Goal: Answer question/provide support: Answer question/provide support

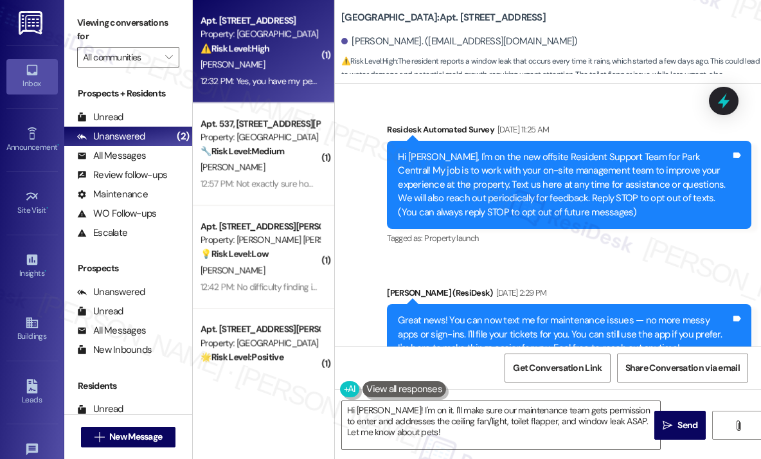
scroll to position [2603, 0]
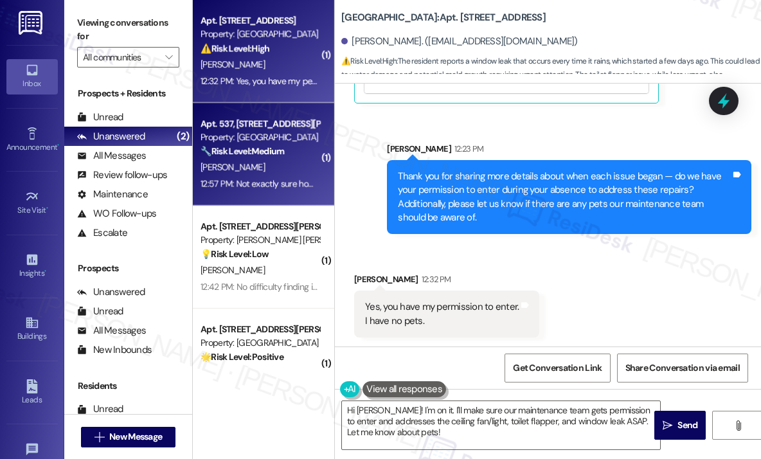
click at [261, 140] on div "Property: [GEOGRAPHIC_DATA]" at bounding box center [259, 136] width 119 height 13
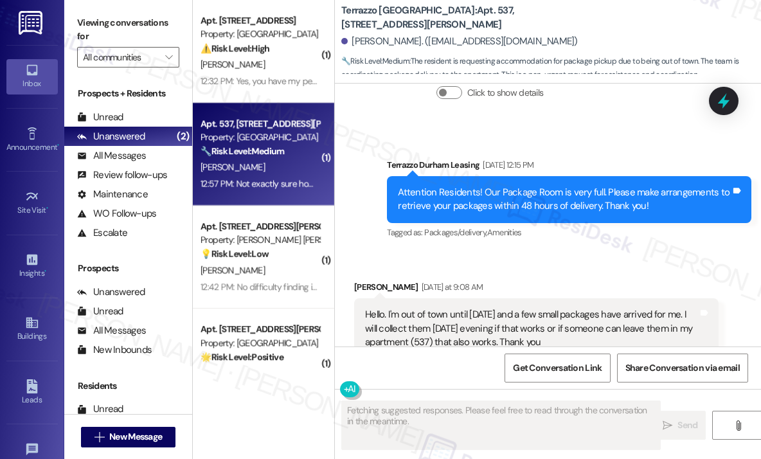
scroll to position [3416, 0]
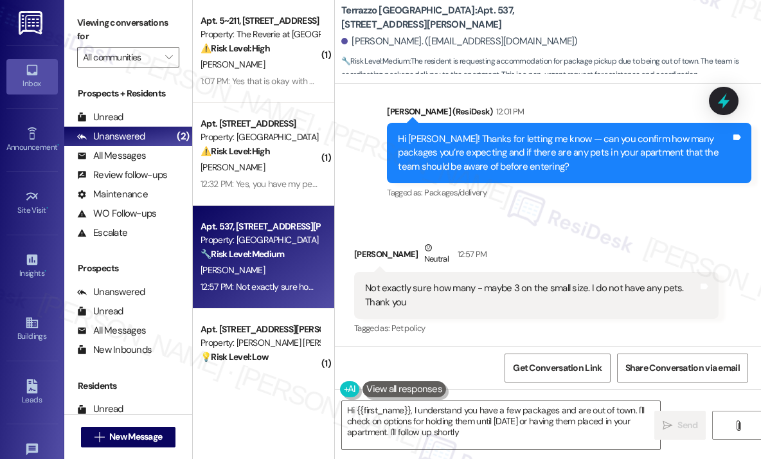
type textarea "Hi {{first_name}}, I understand you have a few packages and are out of town. I'…"
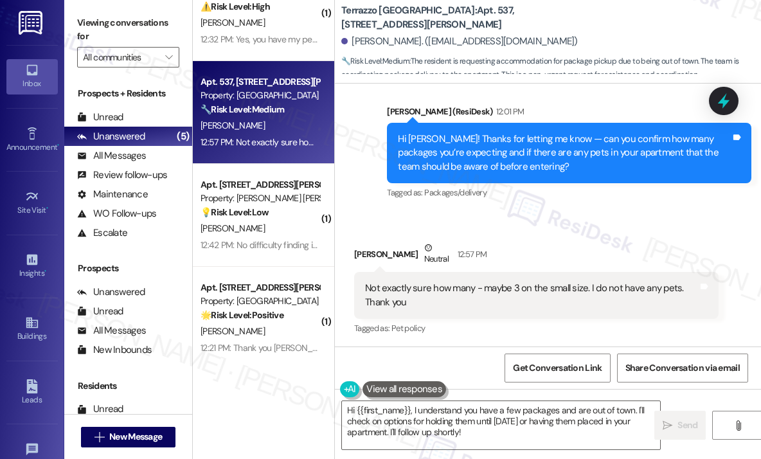
scroll to position [146, 0]
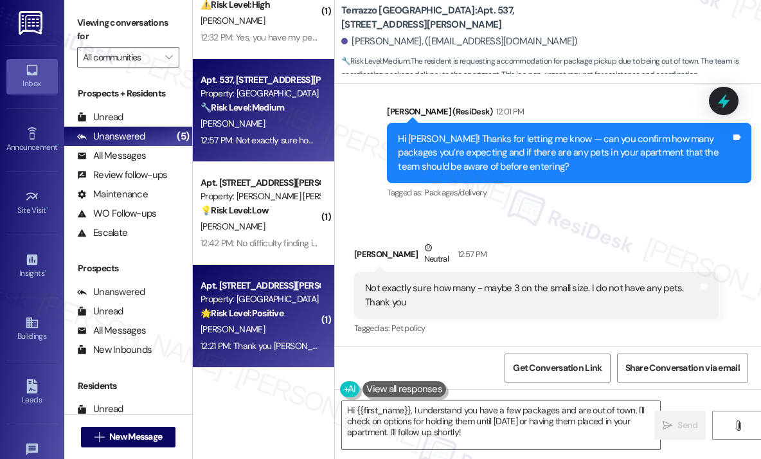
click at [283, 291] on div "Apt. [STREET_ADDRESS][PERSON_NAME]" at bounding box center [259, 285] width 119 height 13
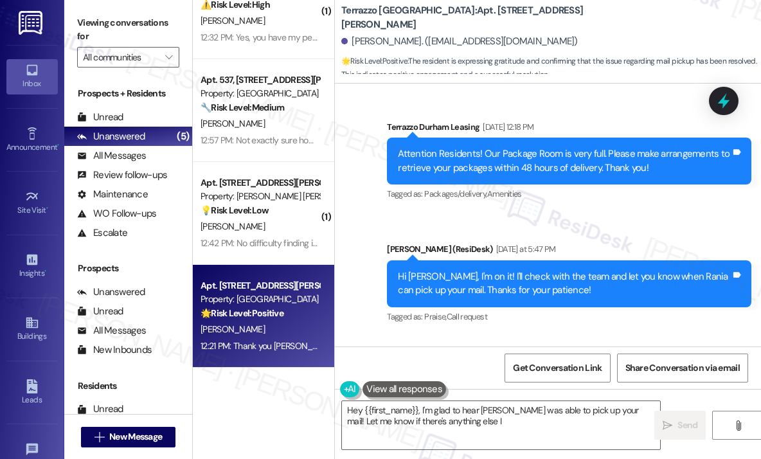
scroll to position [3981, 0]
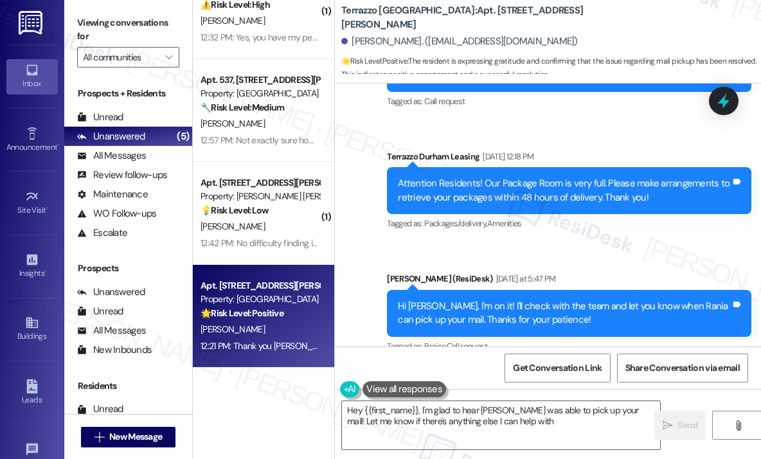
type textarea "Hey {{first_name}}, I'm glad to hear [PERSON_NAME] was able to pick up your mai…"
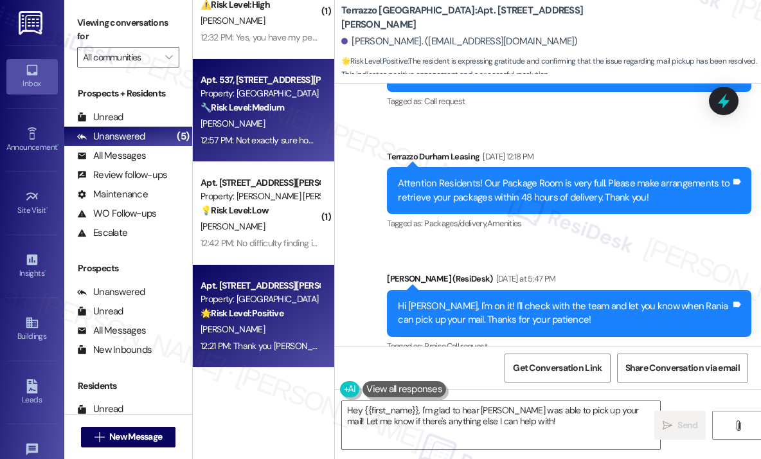
click at [283, 143] on div "12:57 PM: Not exactly sure how many - maybe 3 on the small size. I do not have …" at bounding box center [385, 140] width 371 height 12
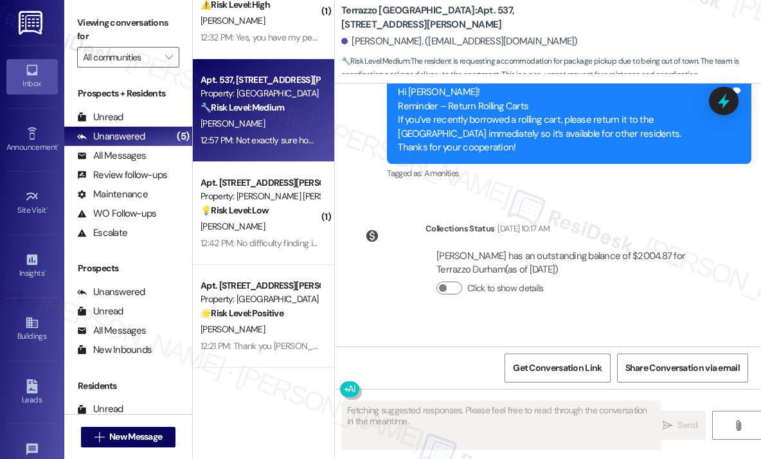
scroll to position [3416, 0]
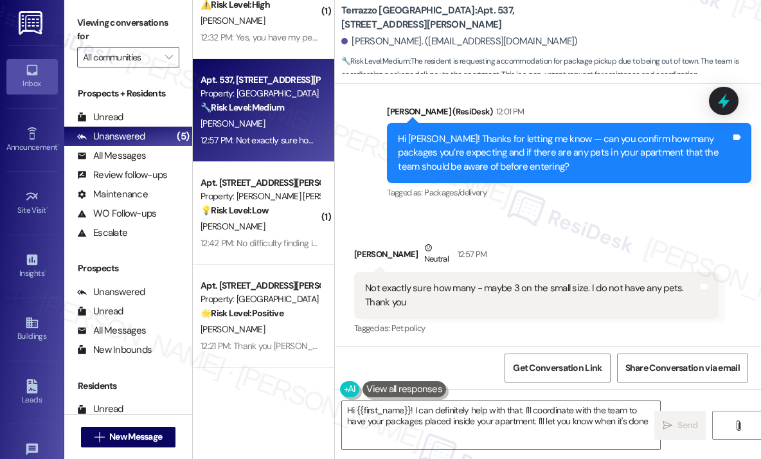
type textarea "Hi {{first_name}}! I can definitely help with that. I'll coordinate with the te…"
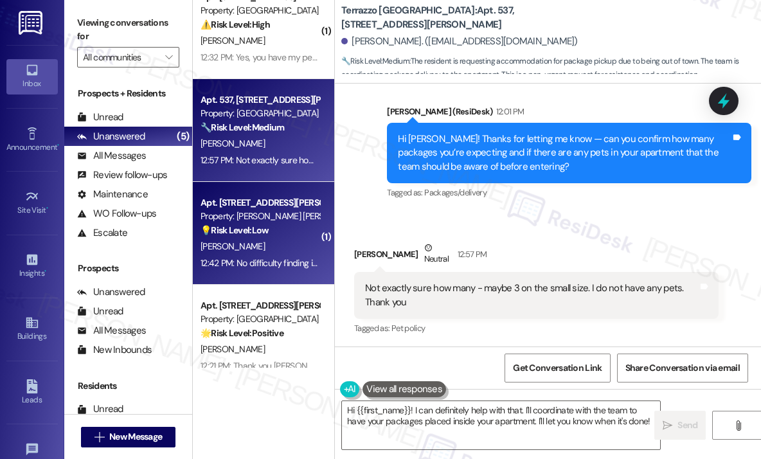
scroll to position [146, 0]
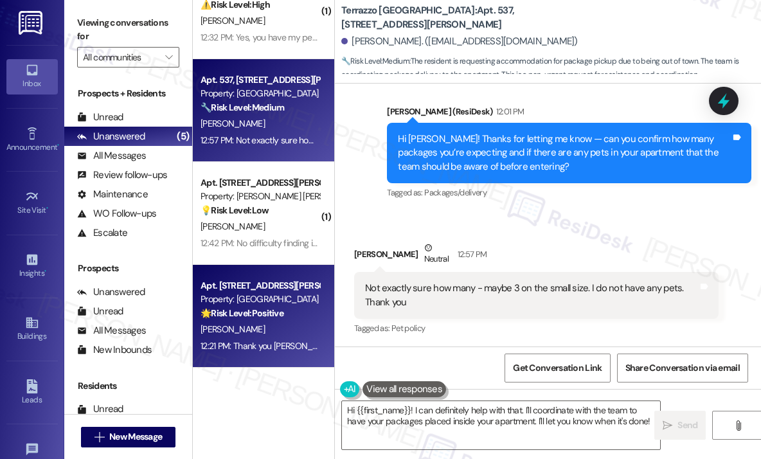
click at [265, 280] on div "Apt. [STREET_ADDRESS][PERSON_NAME]" at bounding box center [259, 285] width 119 height 13
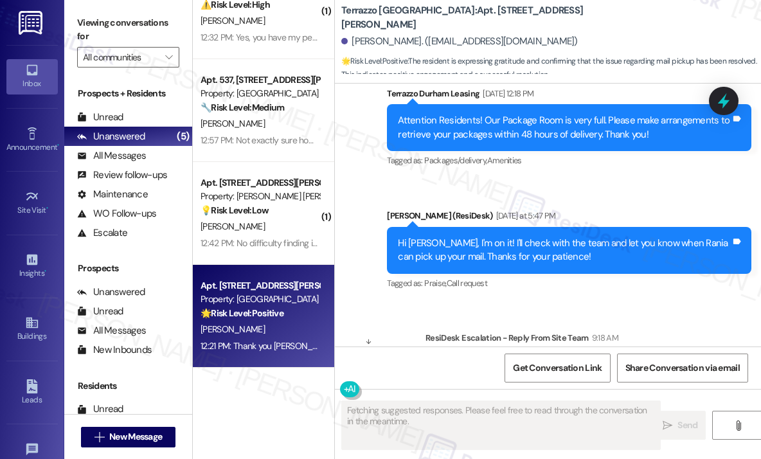
scroll to position [4045, 0]
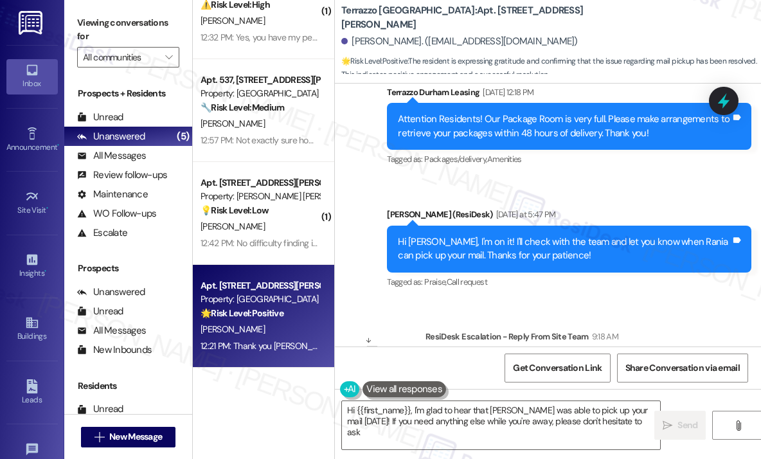
type textarea "Hi {{first_name}}, I'm glad to hear that [PERSON_NAME] was able to pick up your…"
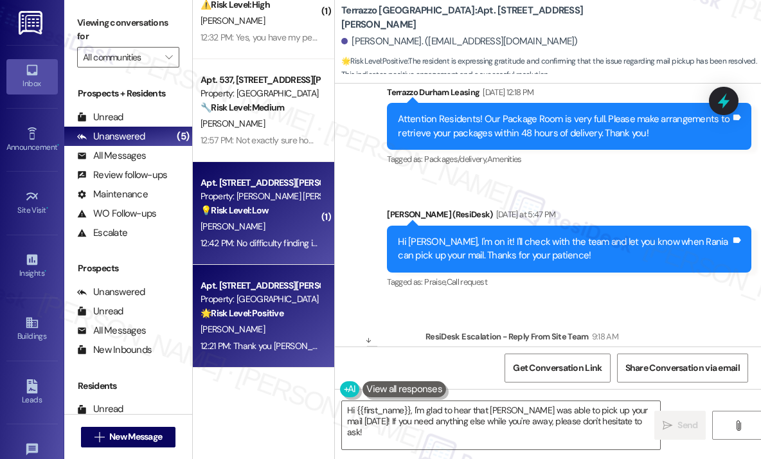
click at [294, 204] on div "💡 Risk Level: Low The resident is providing feedback on the move-in process, sp…" at bounding box center [259, 210] width 119 height 13
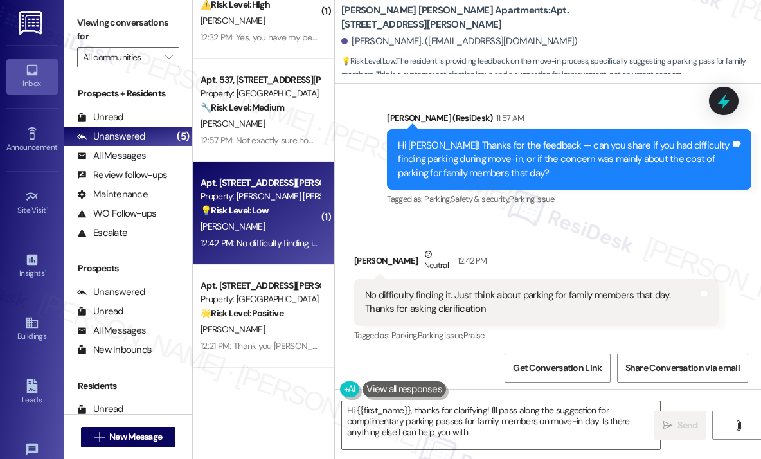
type textarea "Hi {{first_name}}, thanks for clarifying! I'll pass along the suggestion for co…"
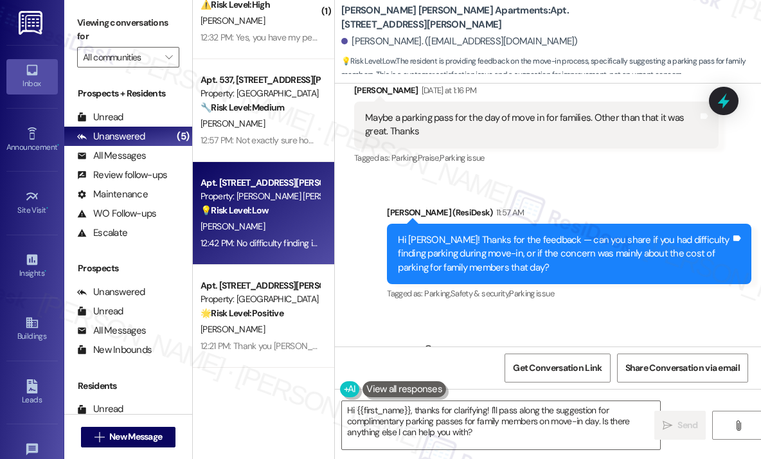
scroll to position [238, 0]
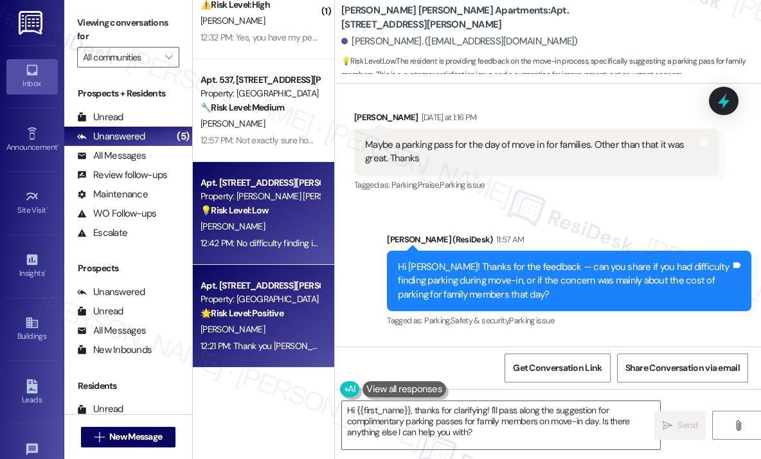
click at [278, 297] on div "Property: [GEOGRAPHIC_DATA]" at bounding box center [259, 298] width 119 height 13
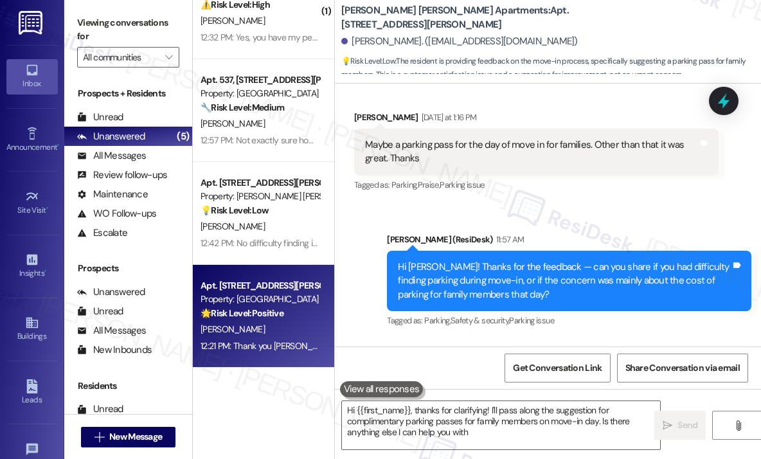
type textarea "Hi {{first_name}}, thanks for clarifying! I'll pass along the suggestion for co…"
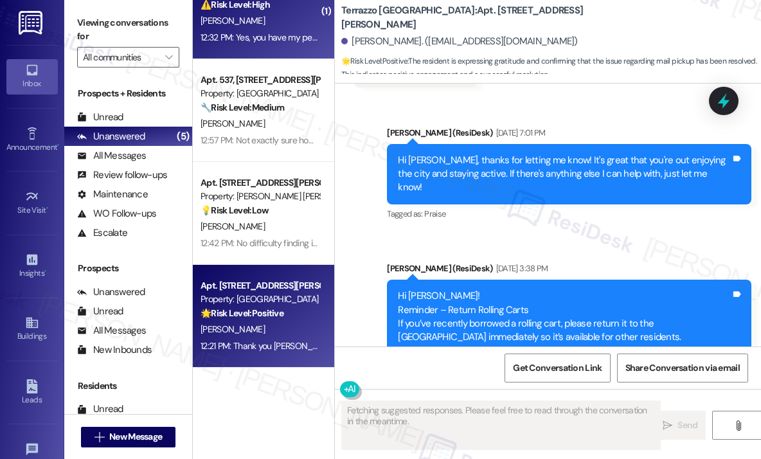
scroll to position [3838, 0]
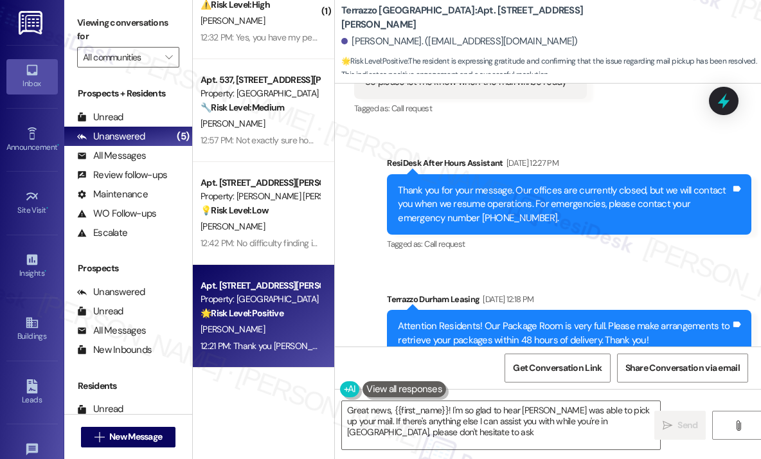
type textarea "Great news, {{first_name}}! I'm so glad to hear [PERSON_NAME] was able to pick …"
